Goal: Information Seeking & Learning: Learn about a topic

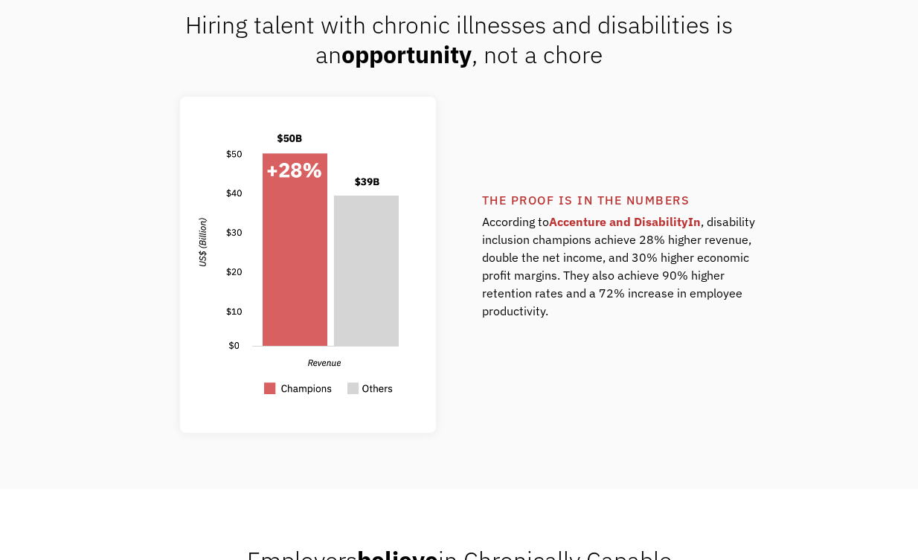
scroll to position [1065, 0]
click at [600, 221] on link "Accenture and DisabilityIn" at bounding box center [625, 221] width 152 height 15
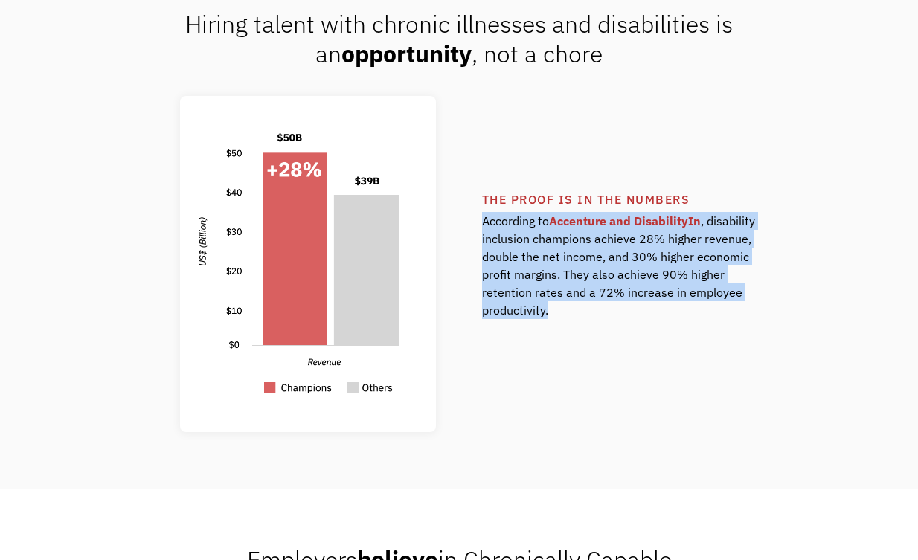
drag, startPoint x: 571, startPoint y: 314, endPoint x: 477, endPoint y: 222, distance: 131.5
click at [477, 222] on div "The proof is in the numbers According to Accenture and DisabilityIn , disabilit…" at bounding box center [459, 264] width 870 height 336
copy div "According to Accenture and DisabilityIn , disability inclusion champions achiev…"
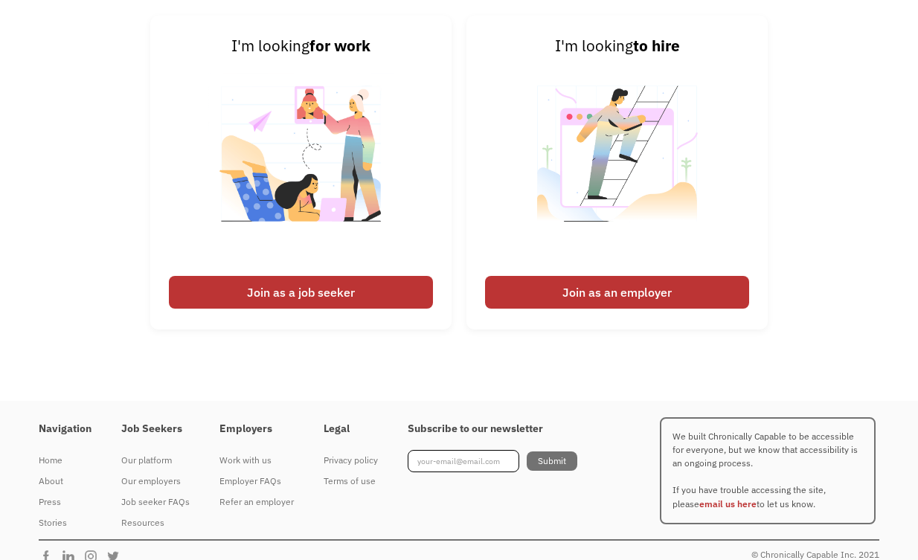
scroll to position [3613, 0]
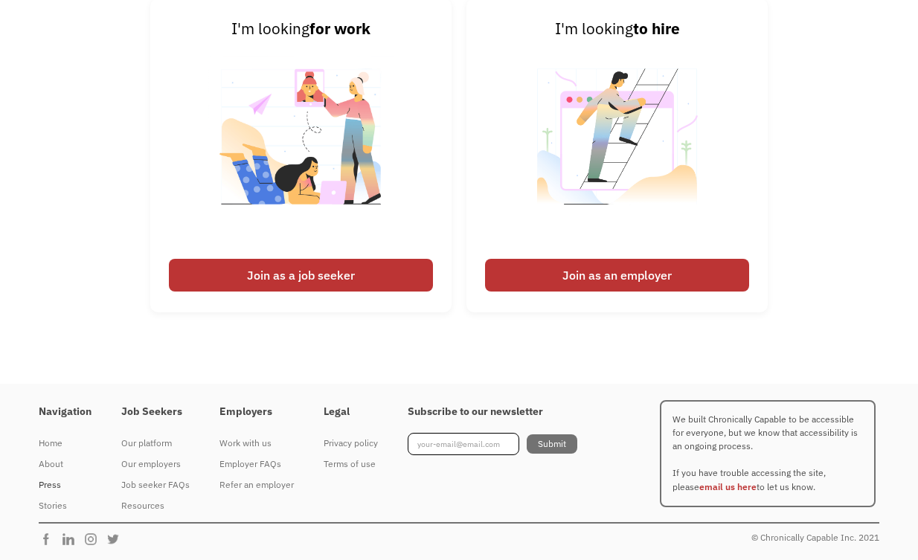
click at [54, 484] on div "Press" at bounding box center [65, 485] width 53 height 18
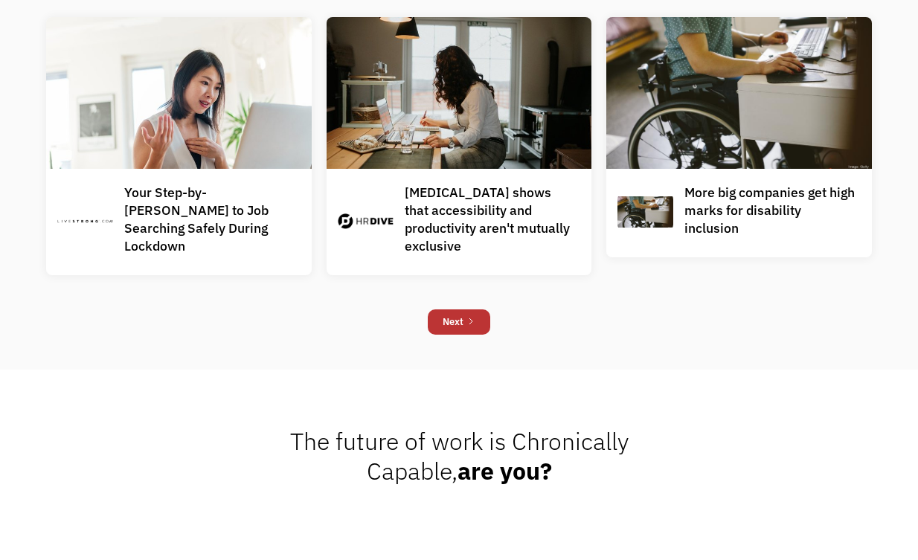
scroll to position [1174, 0]
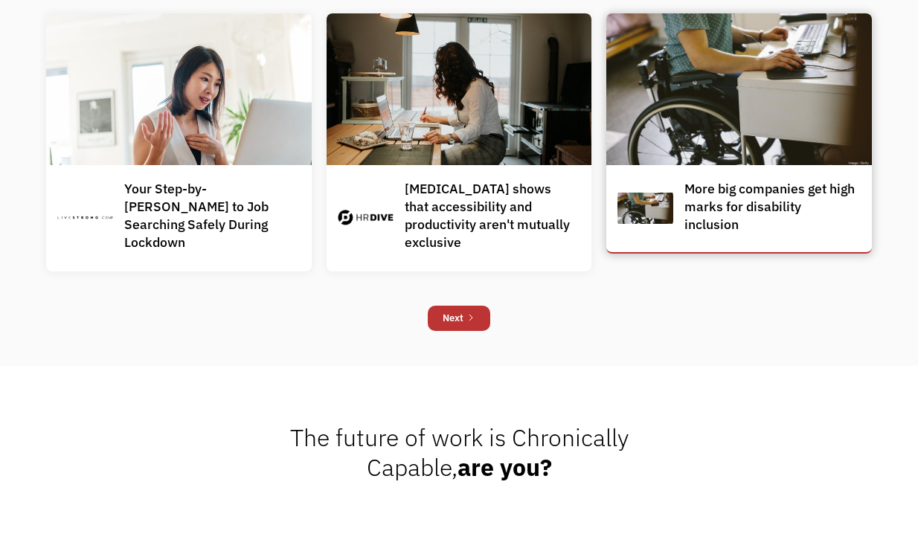
click at [723, 212] on div "More big companies get high marks for disability inclusion" at bounding box center [770, 207] width 173 height 54
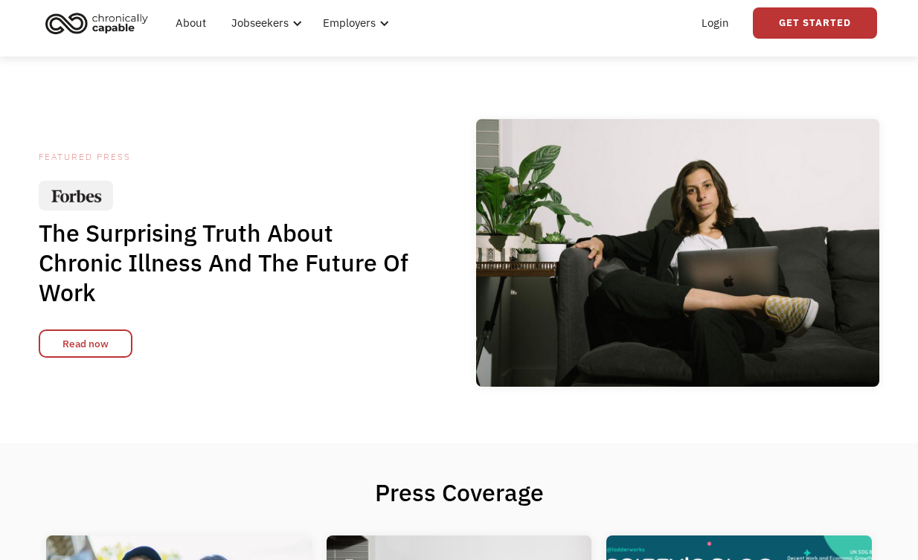
scroll to position [0, 0]
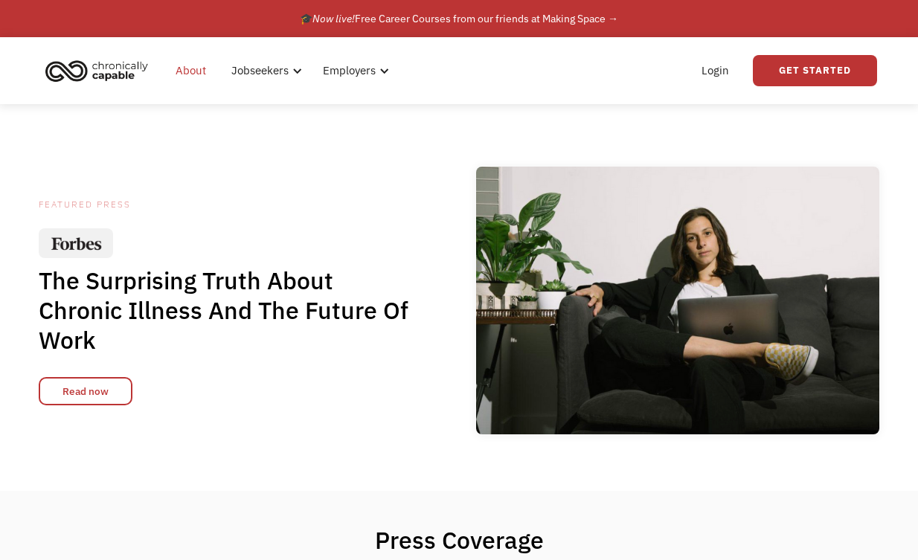
click at [194, 69] on link "About" at bounding box center [191, 71] width 48 height 48
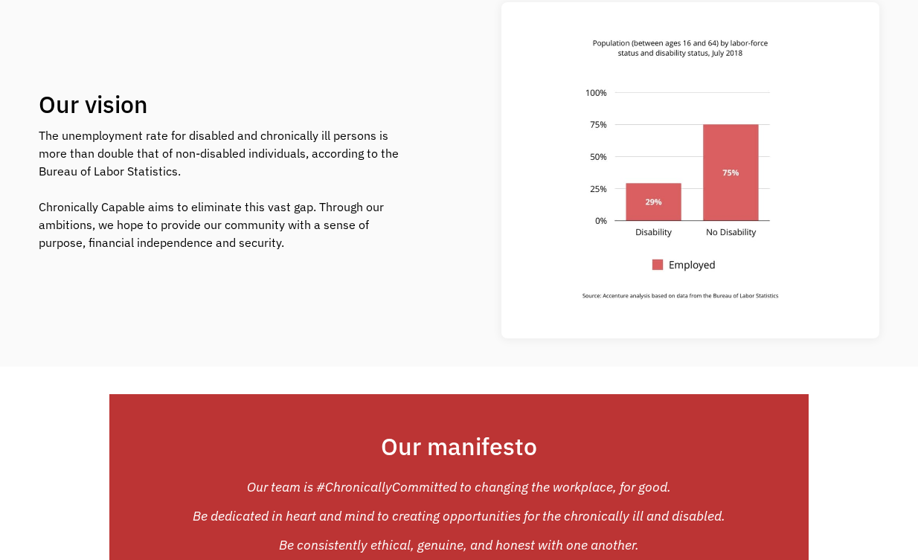
scroll to position [711, 0]
